Goal: Task Accomplishment & Management: Use online tool/utility

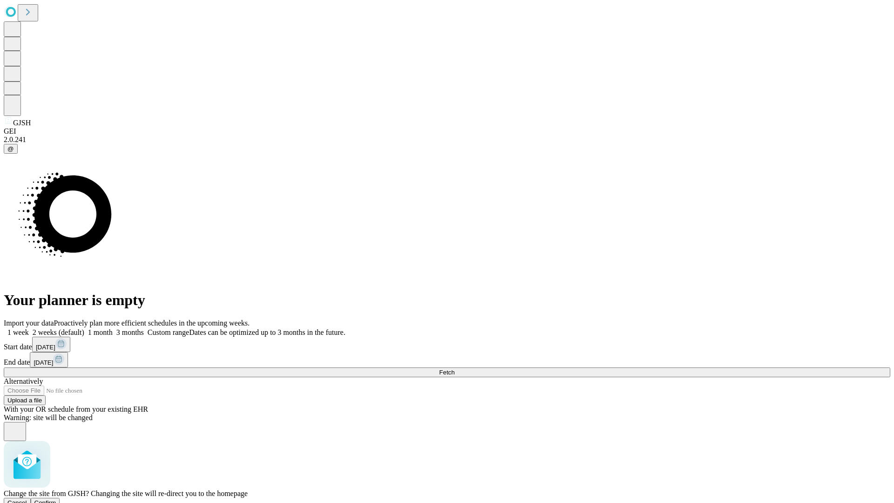
click at [56, 499] on span "Confirm" at bounding box center [45, 502] width 22 height 7
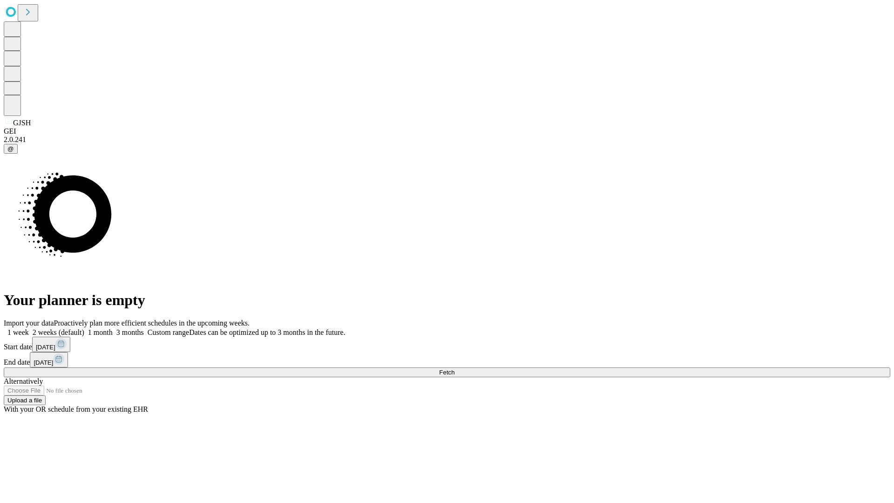
click at [113, 328] on label "1 month" at bounding box center [98, 332] width 28 height 8
click at [454, 369] on span "Fetch" at bounding box center [446, 372] width 15 height 7
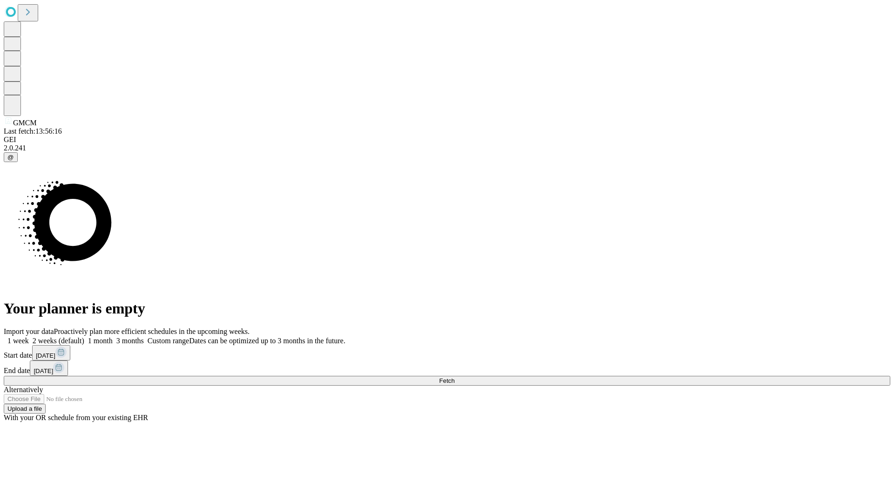
click at [113, 337] on label "1 month" at bounding box center [98, 341] width 28 height 8
click at [454, 377] on span "Fetch" at bounding box center [446, 380] width 15 height 7
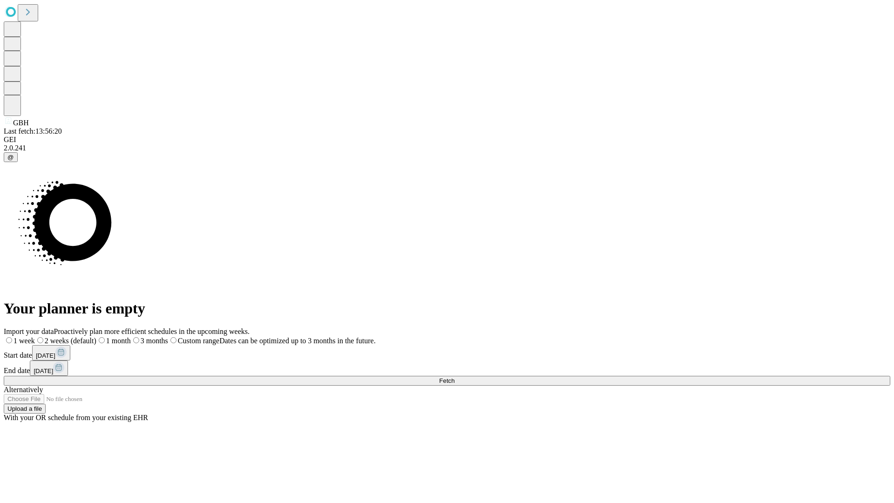
click at [454, 377] on span "Fetch" at bounding box center [446, 380] width 15 height 7
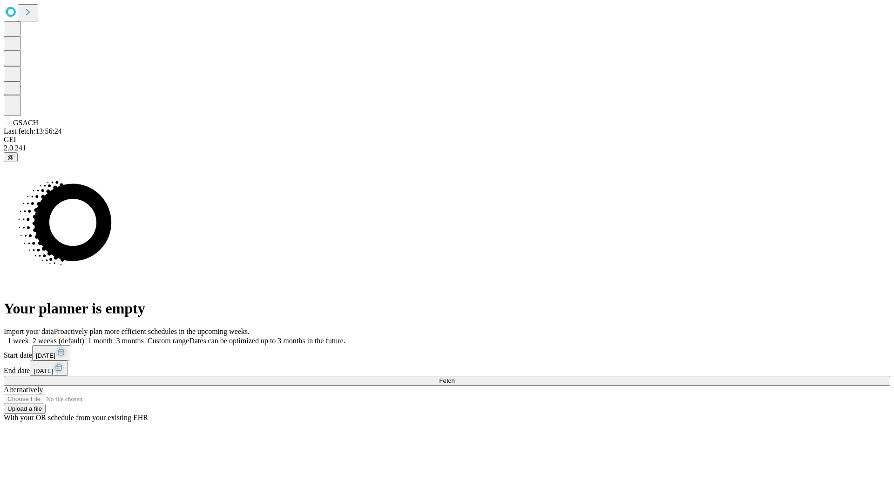
click at [113, 337] on label "1 month" at bounding box center [98, 341] width 28 height 8
click at [454, 377] on span "Fetch" at bounding box center [446, 380] width 15 height 7
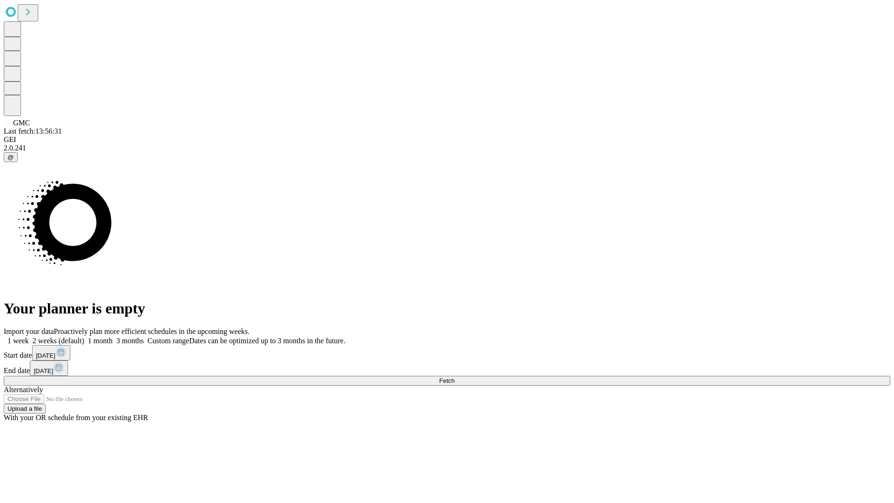
click at [113, 337] on label "1 month" at bounding box center [98, 341] width 28 height 8
click at [454, 377] on span "Fetch" at bounding box center [446, 380] width 15 height 7
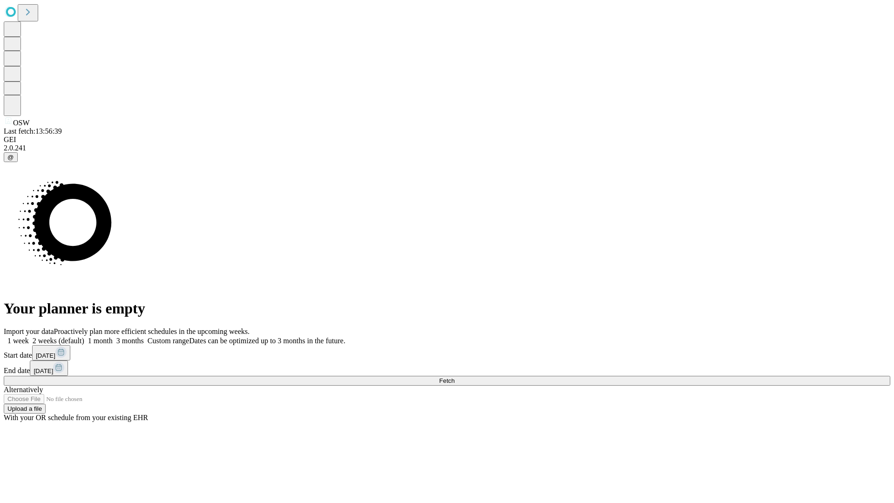
click at [454, 377] on span "Fetch" at bounding box center [446, 380] width 15 height 7
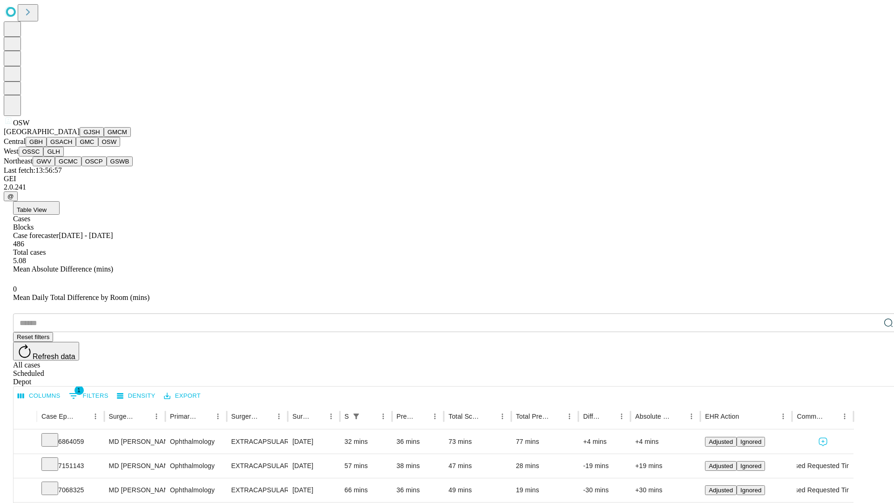
click at [44, 156] on button "OSSC" at bounding box center [31, 152] width 25 height 10
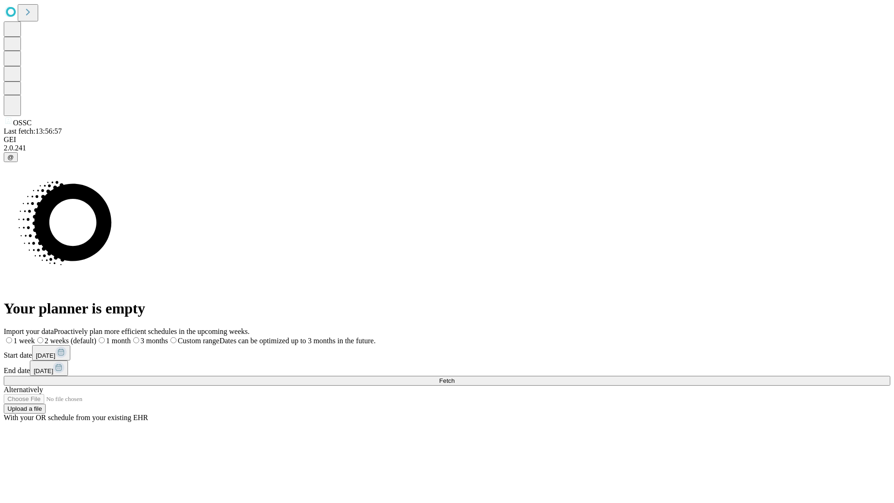
click at [131, 337] on label "1 month" at bounding box center [113, 341] width 34 height 8
click at [454, 377] on span "Fetch" at bounding box center [446, 380] width 15 height 7
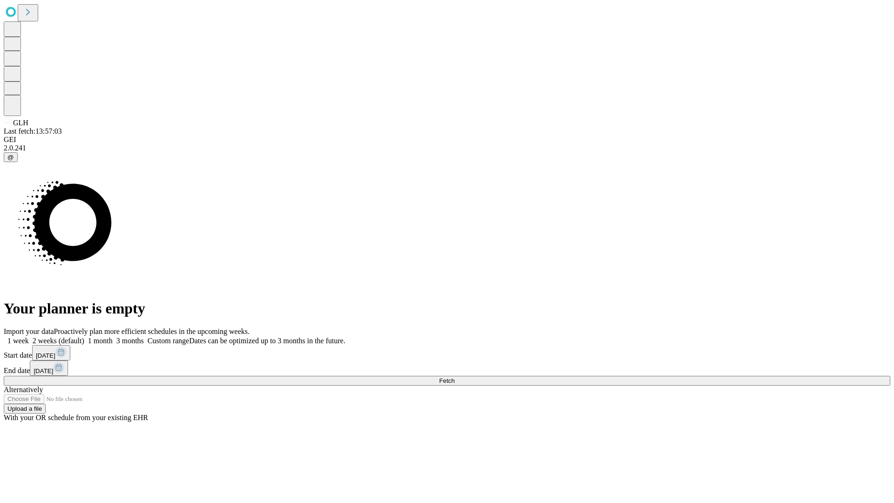
click at [113, 337] on label "1 month" at bounding box center [98, 341] width 28 height 8
click at [454, 377] on span "Fetch" at bounding box center [446, 380] width 15 height 7
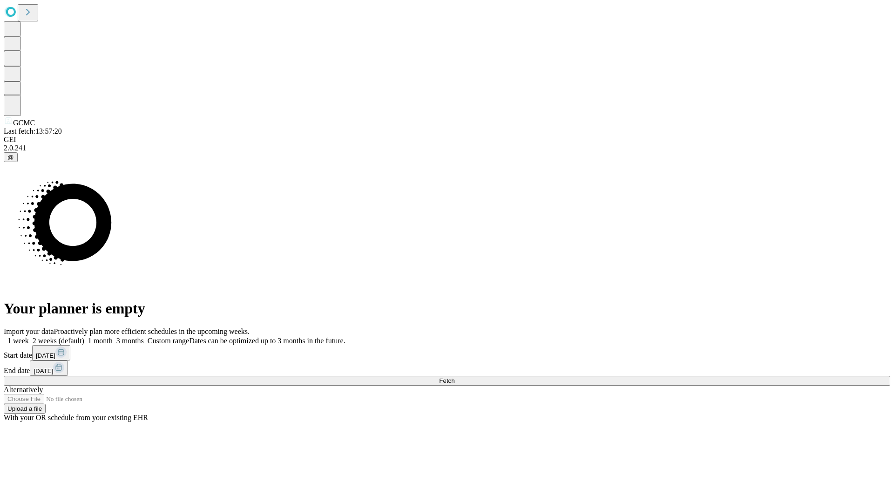
click at [113, 337] on label "1 month" at bounding box center [98, 341] width 28 height 8
click at [454, 377] on span "Fetch" at bounding box center [446, 380] width 15 height 7
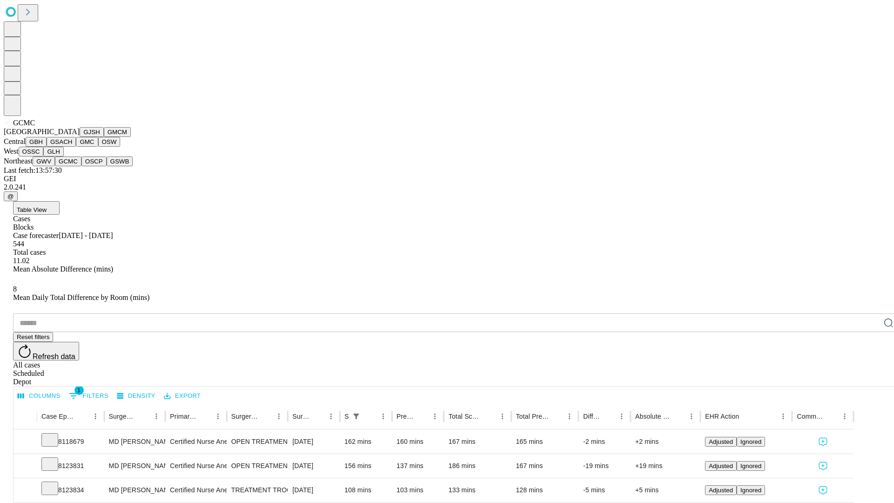
click at [81, 166] on button "OSCP" at bounding box center [93, 161] width 25 height 10
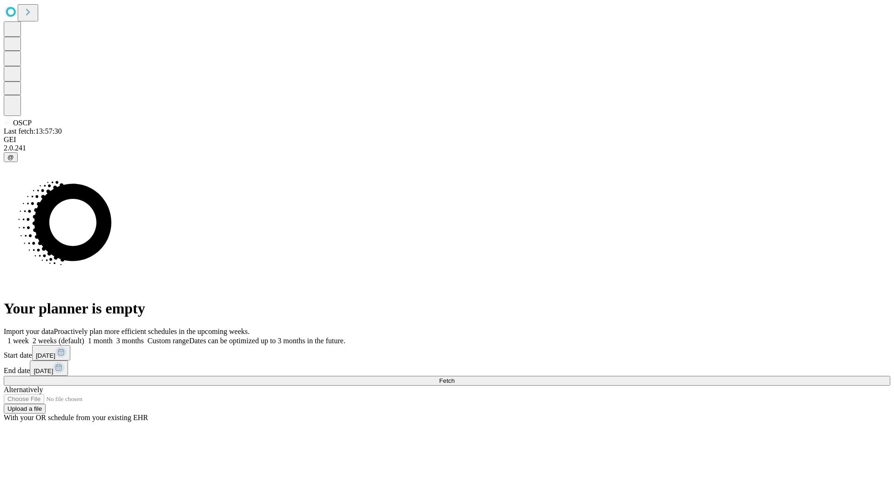
click at [113, 337] on label "1 month" at bounding box center [98, 341] width 28 height 8
click at [454, 377] on span "Fetch" at bounding box center [446, 380] width 15 height 7
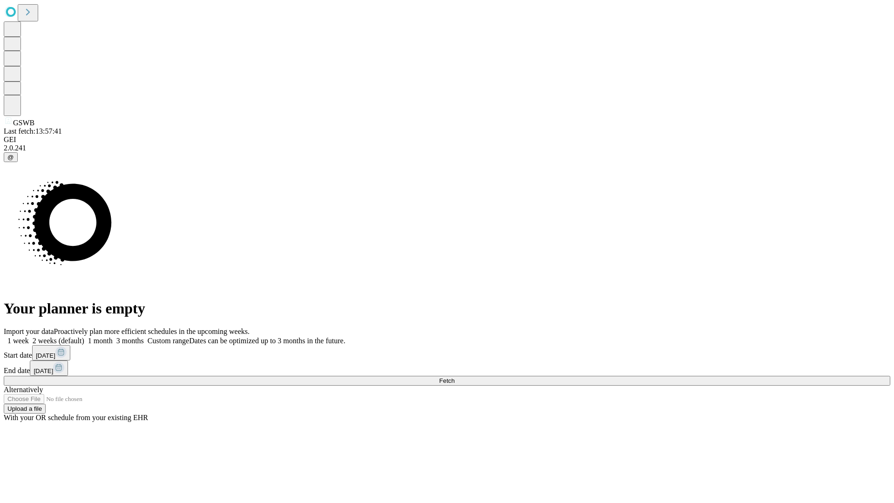
click at [113, 337] on label "1 month" at bounding box center [98, 341] width 28 height 8
click at [454, 377] on span "Fetch" at bounding box center [446, 380] width 15 height 7
